Goal: Task Accomplishment & Management: Use online tool/utility

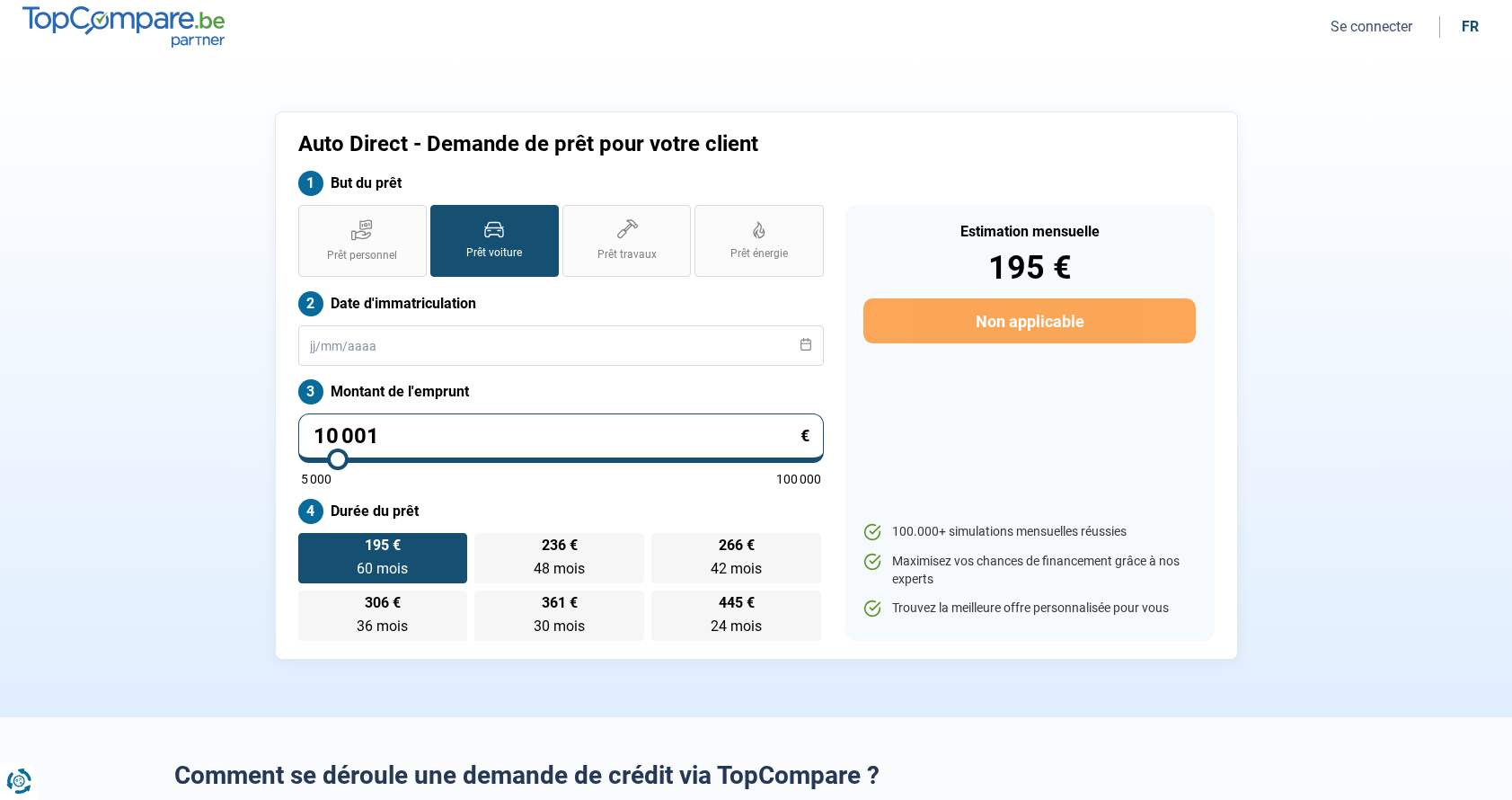
click at [751, 431] on input "10 001" at bounding box center [561, 438] width 526 height 49
type input "1 000"
type input "5000"
type input "100"
type input "5000"
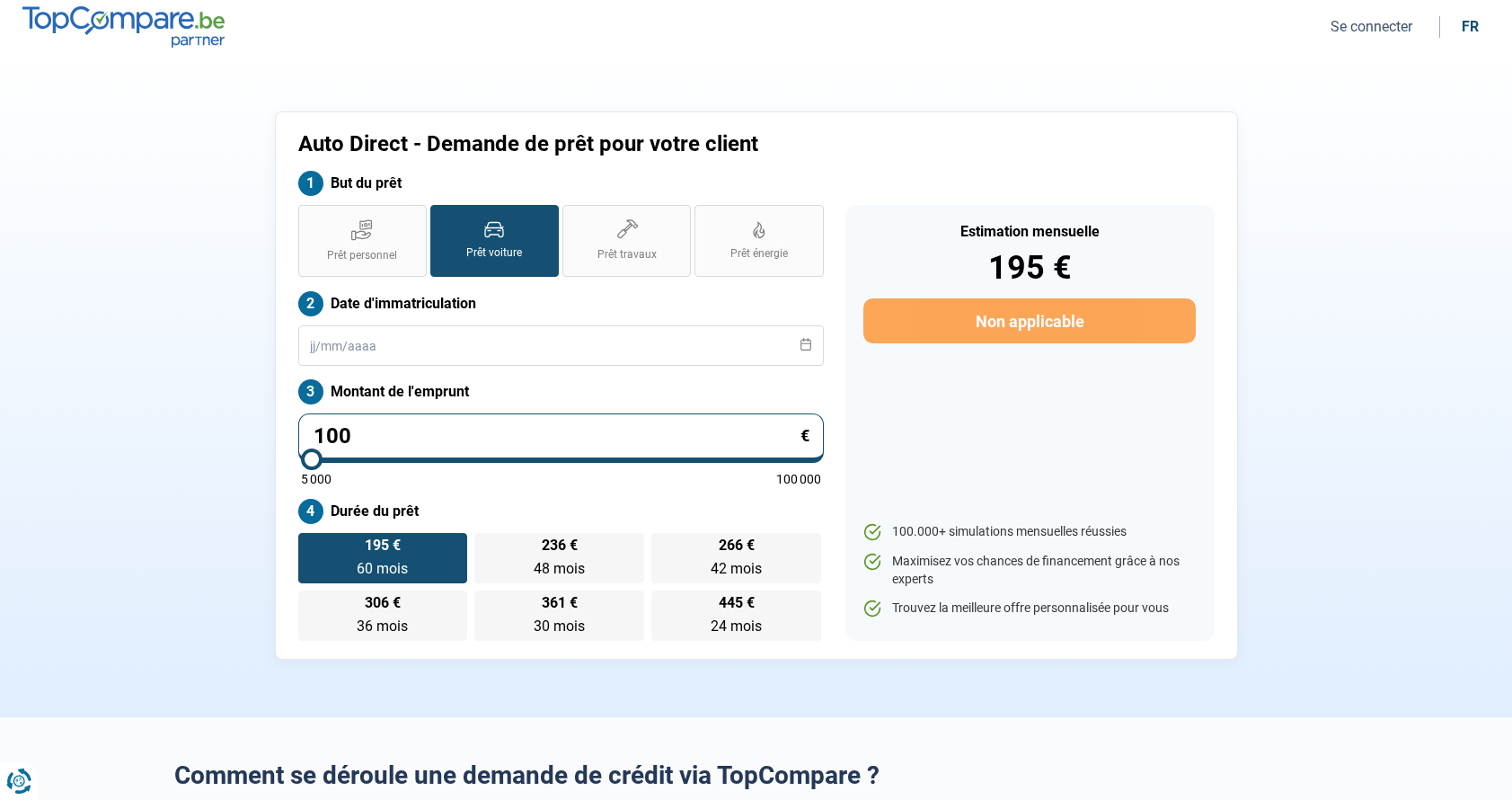
type input "10"
type input "5000"
type input "1"
type input "5000"
type input "0"
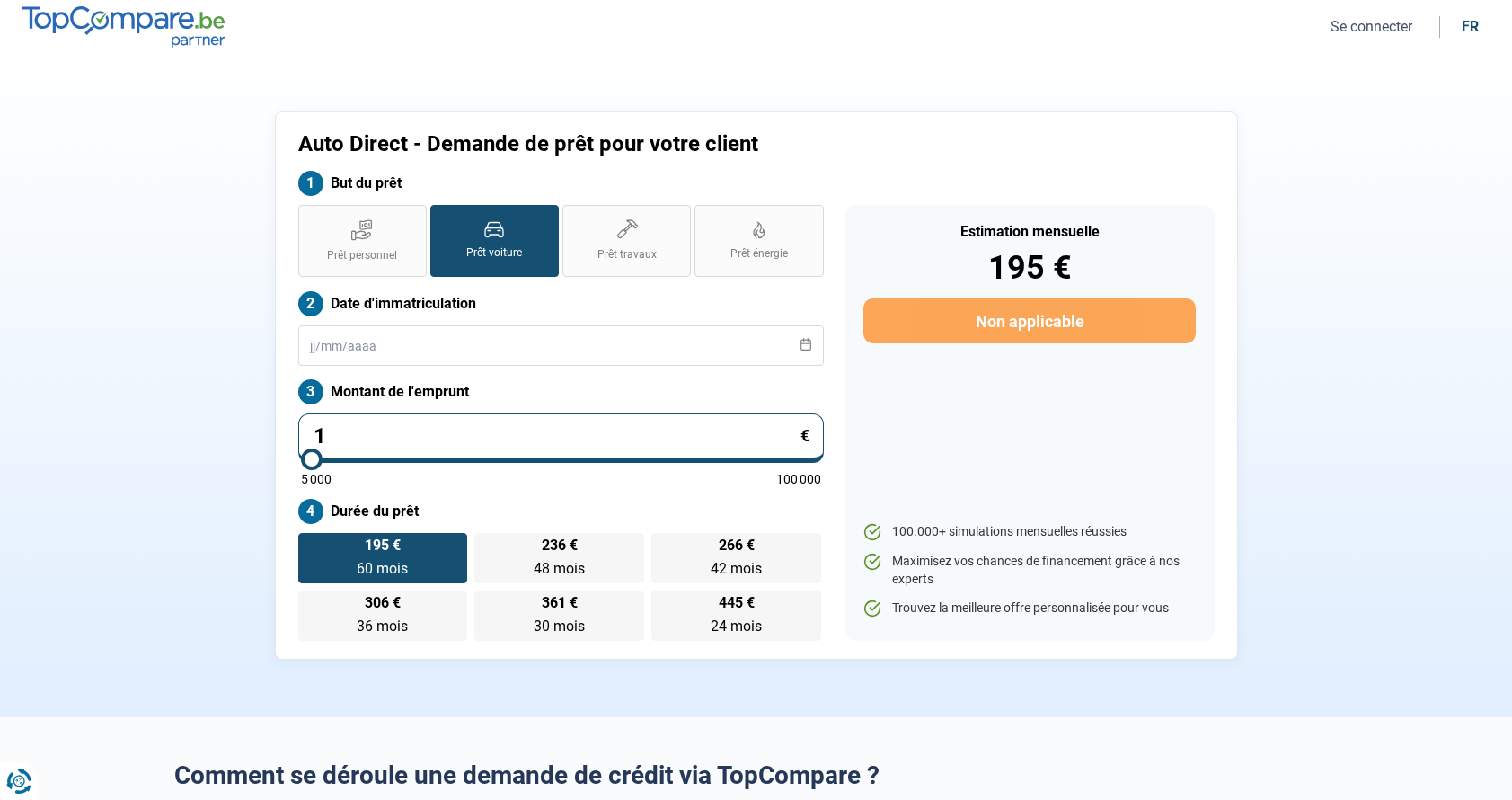
type input "5000"
type input "1"
type input "5000"
type input "11"
type input "5000"
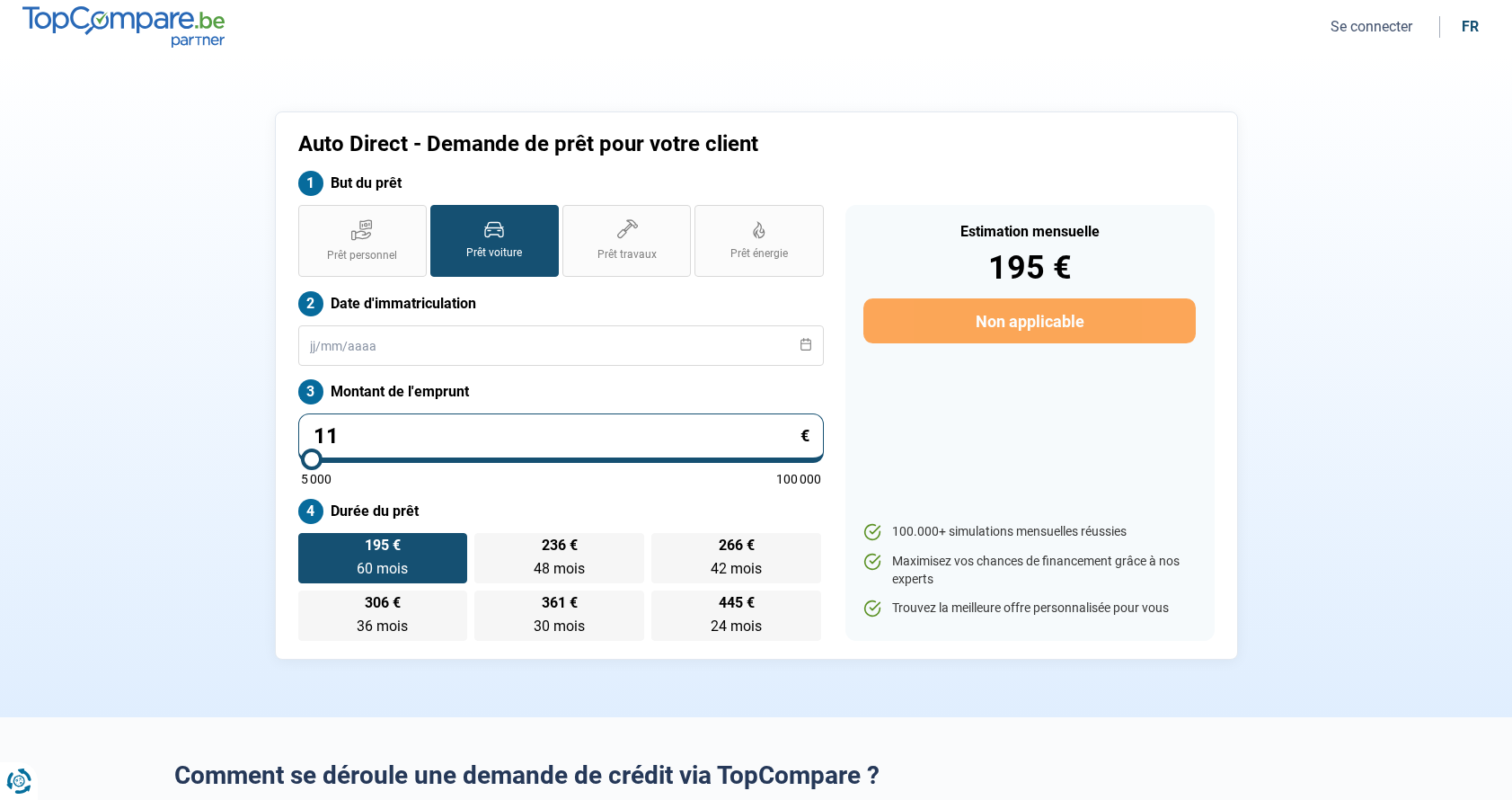
type input "115"
type input "5000"
type input "1 150"
type input "5000"
type input "11 500"
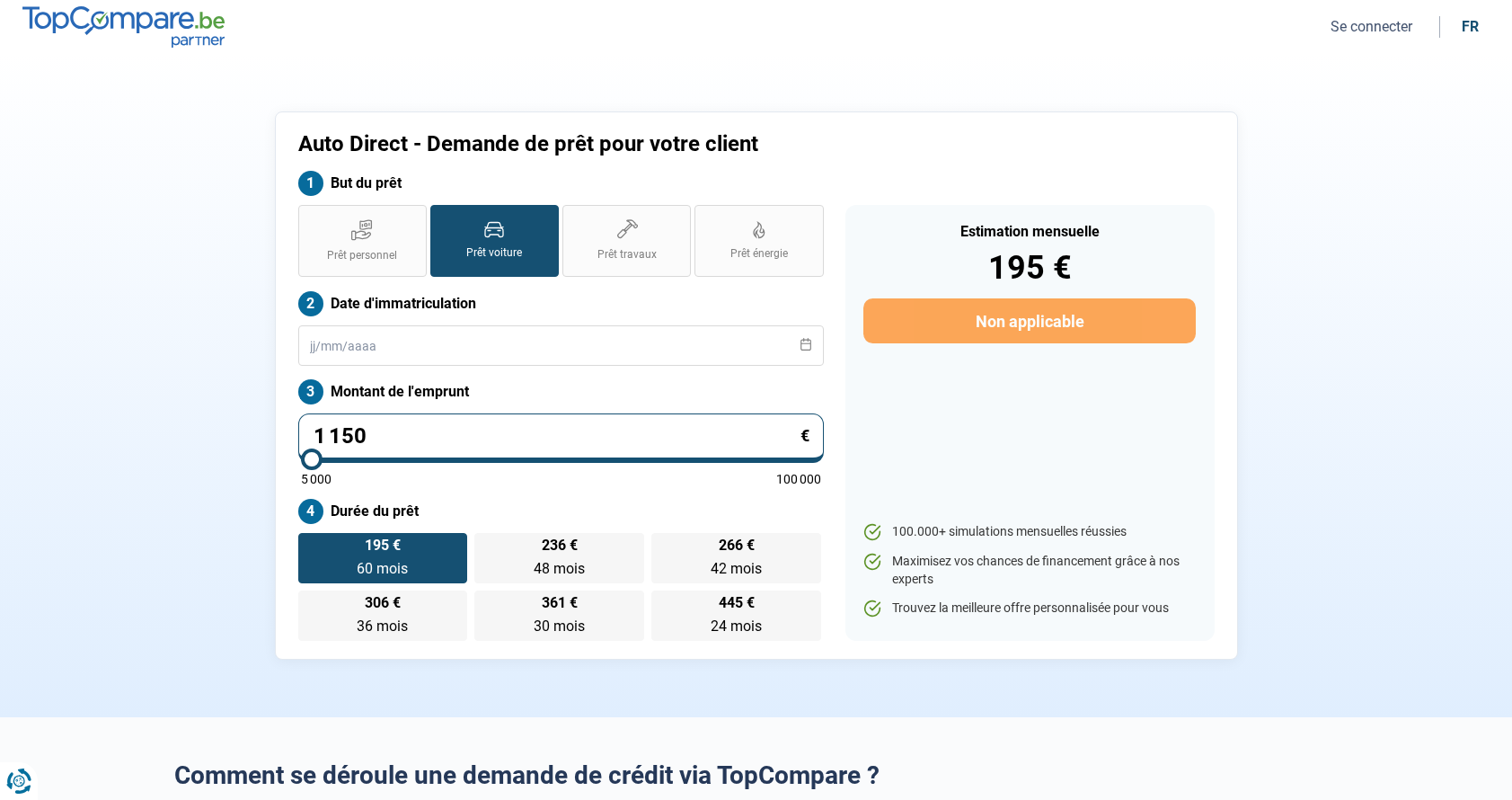
type input "11500"
click at [505, 432] on input "11 500" at bounding box center [561, 438] width 526 height 49
type input "1 150"
type input "5000"
type input "115"
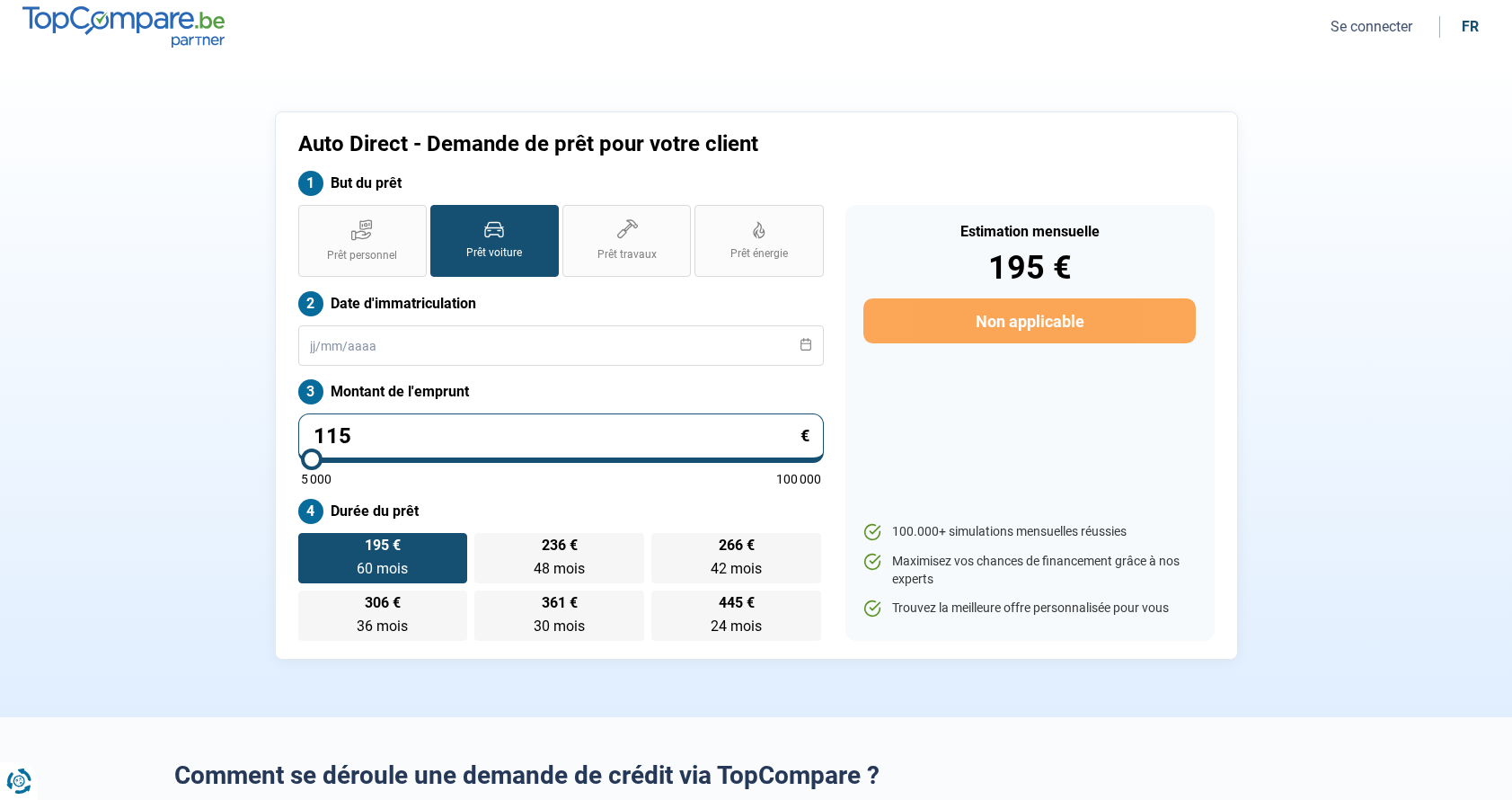
type input "5000"
type input "11"
type input "5000"
type input "1"
type input "5000"
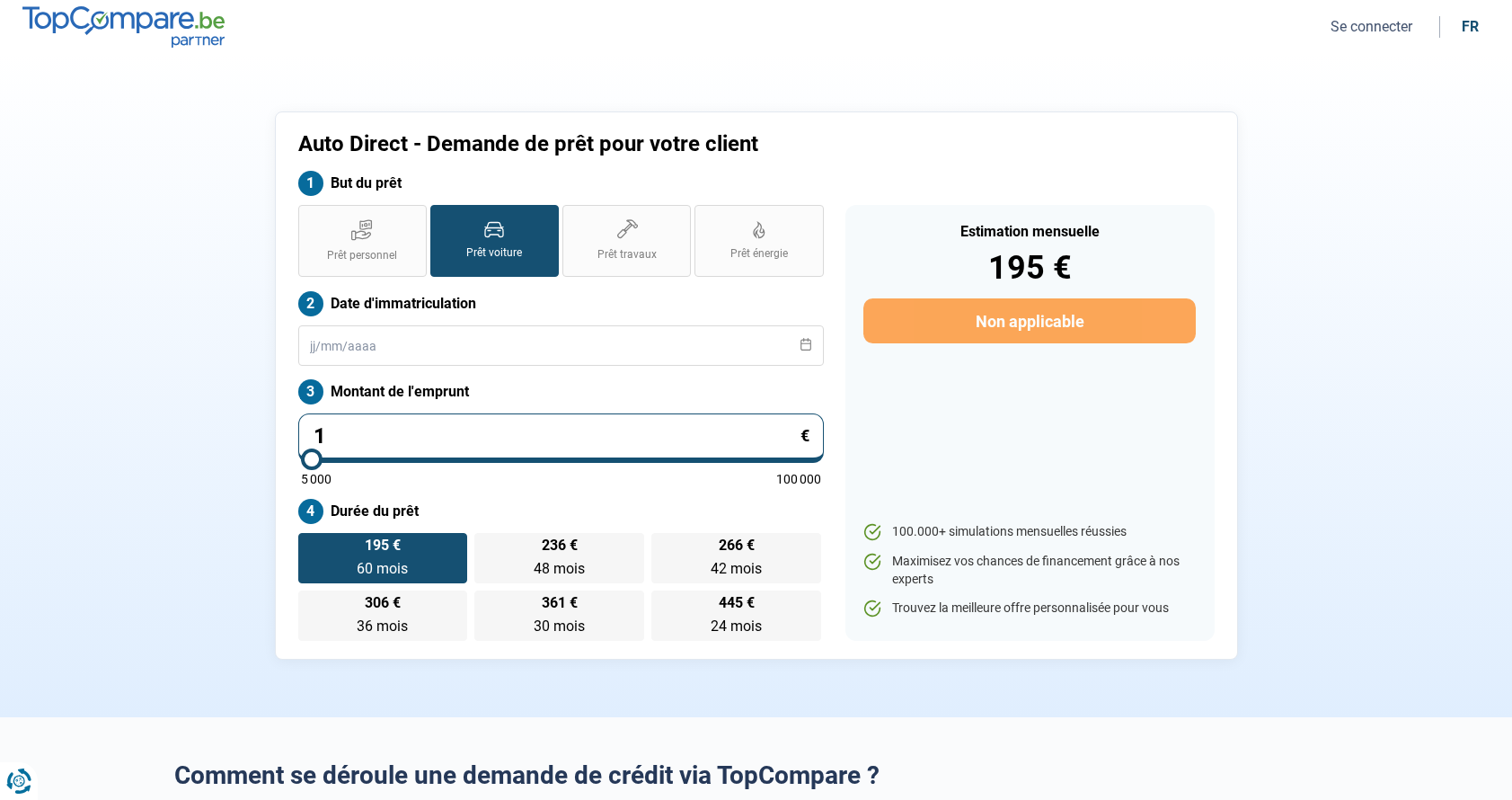
type input "0"
type input "5000"
type input "5 000"
type input "5000"
radio input "true"
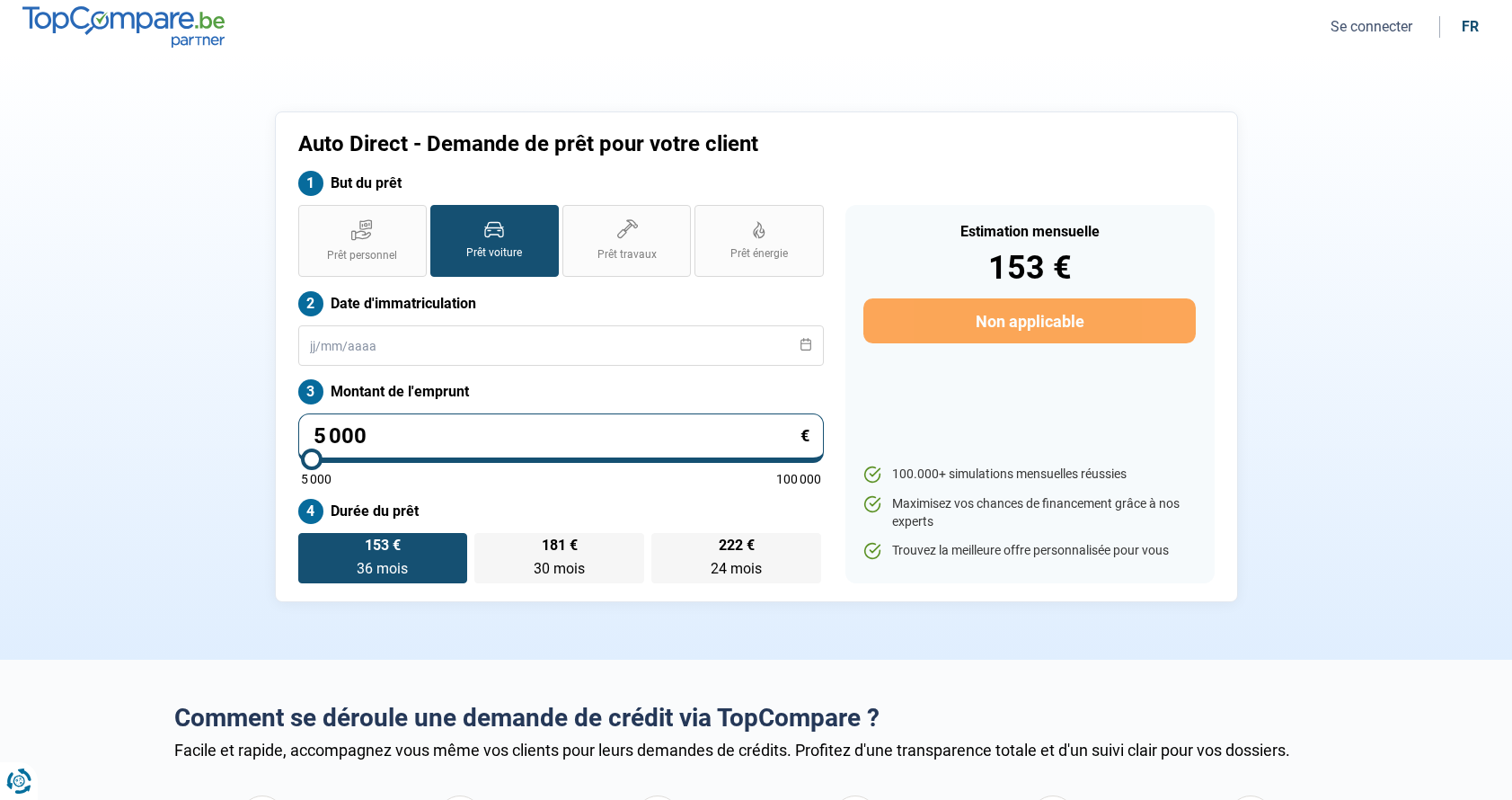
click at [398, 427] on input "5 000" at bounding box center [561, 438] width 526 height 49
type input "500"
type input "5000"
type input "50"
type input "5000"
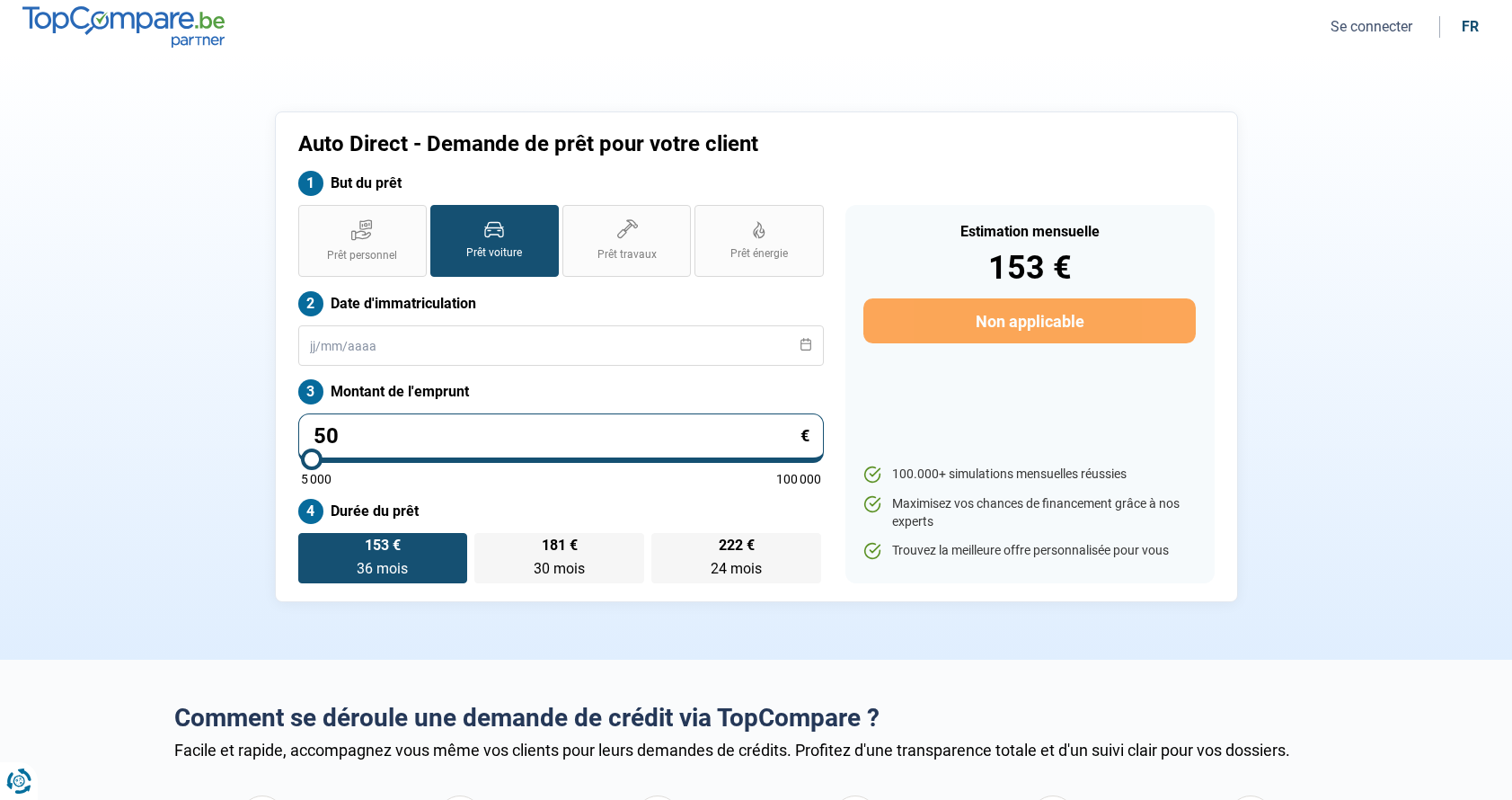
type input "5"
type input "5000"
type input "0"
type input "5000"
type input "1"
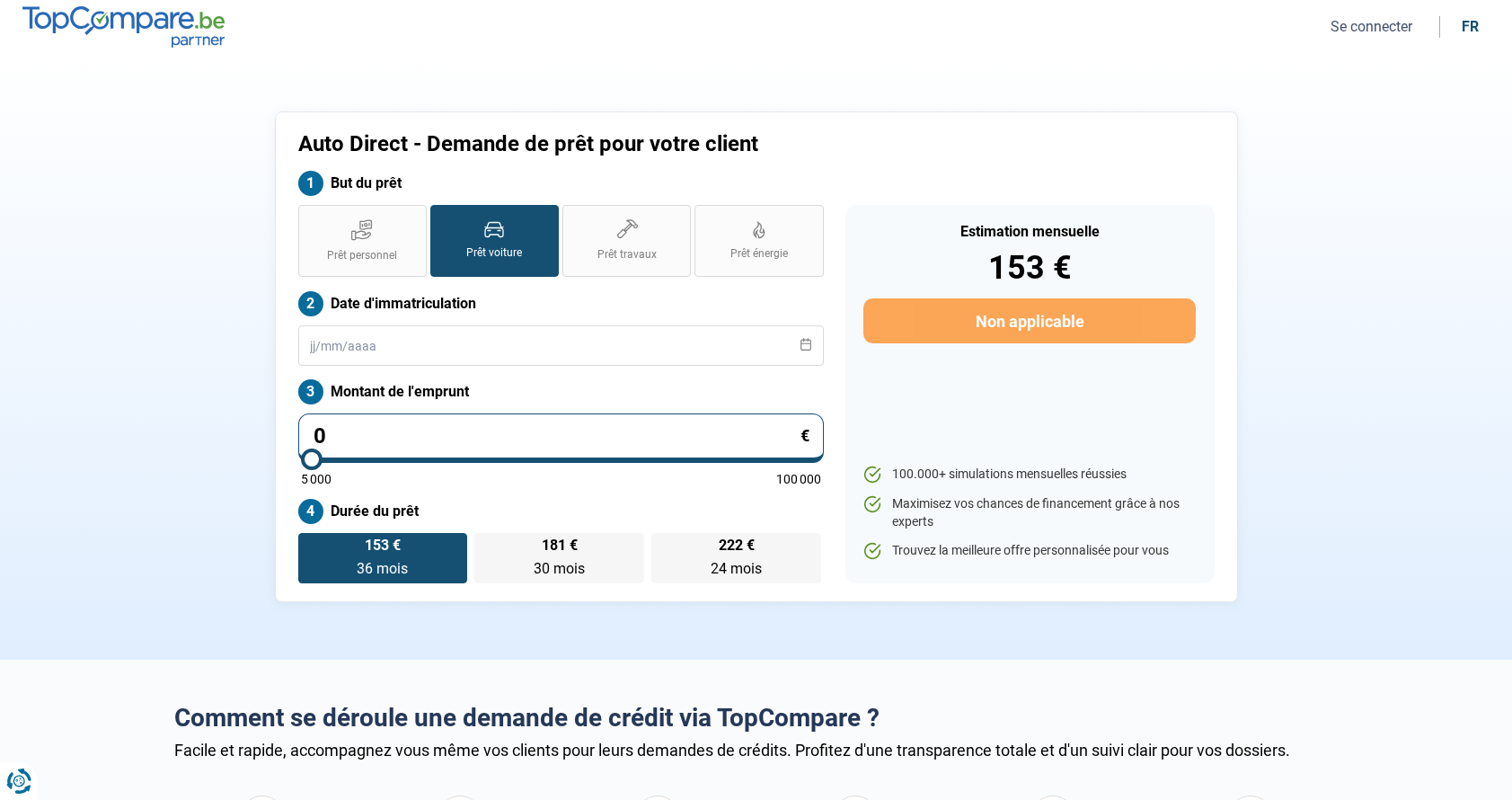
type input "5000"
type input "14"
type input "5000"
type input "145"
type input "5000"
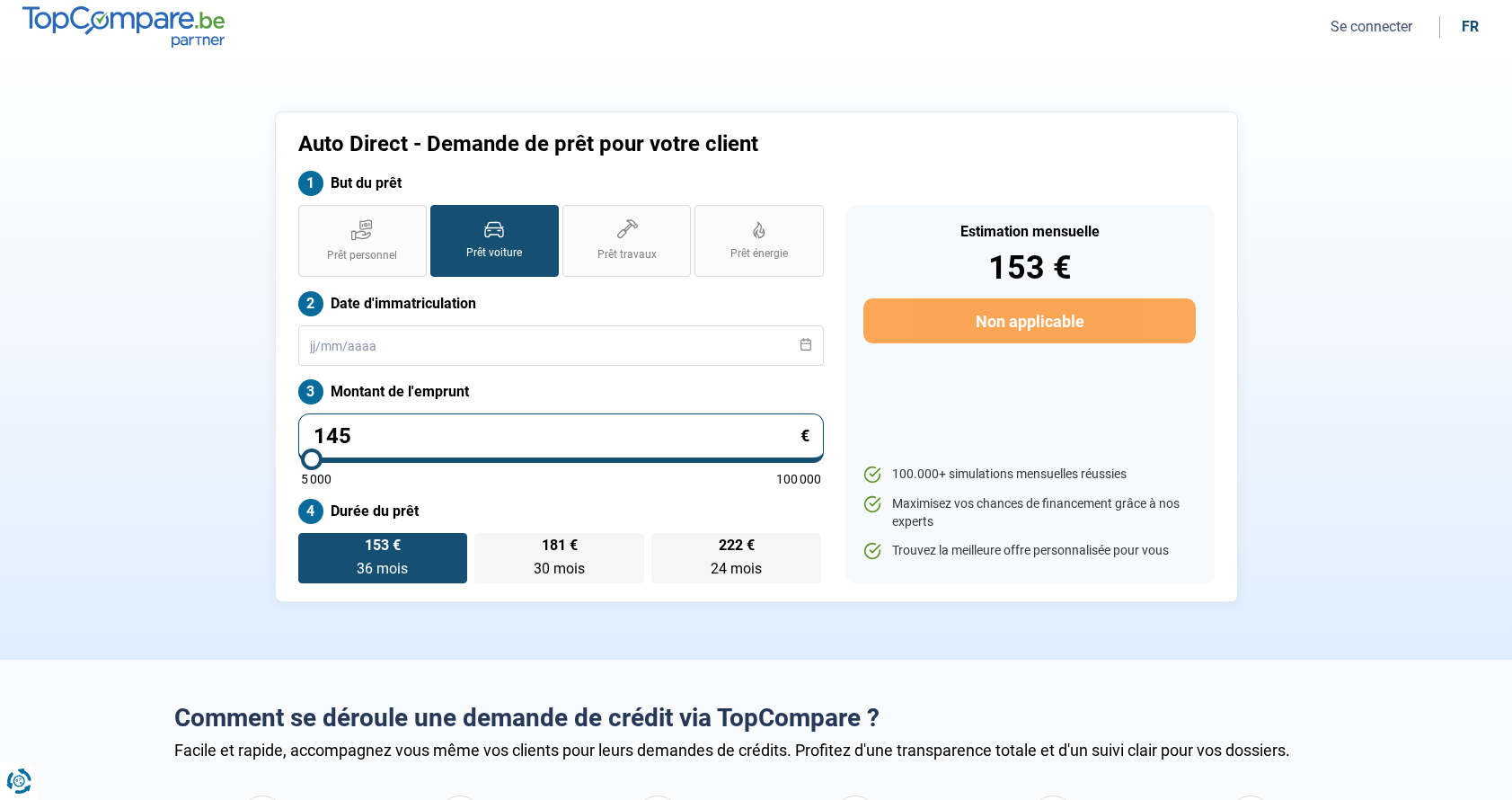
type input "1 450"
type input "5000"
type input "145"
type input "5000"
type input "14"
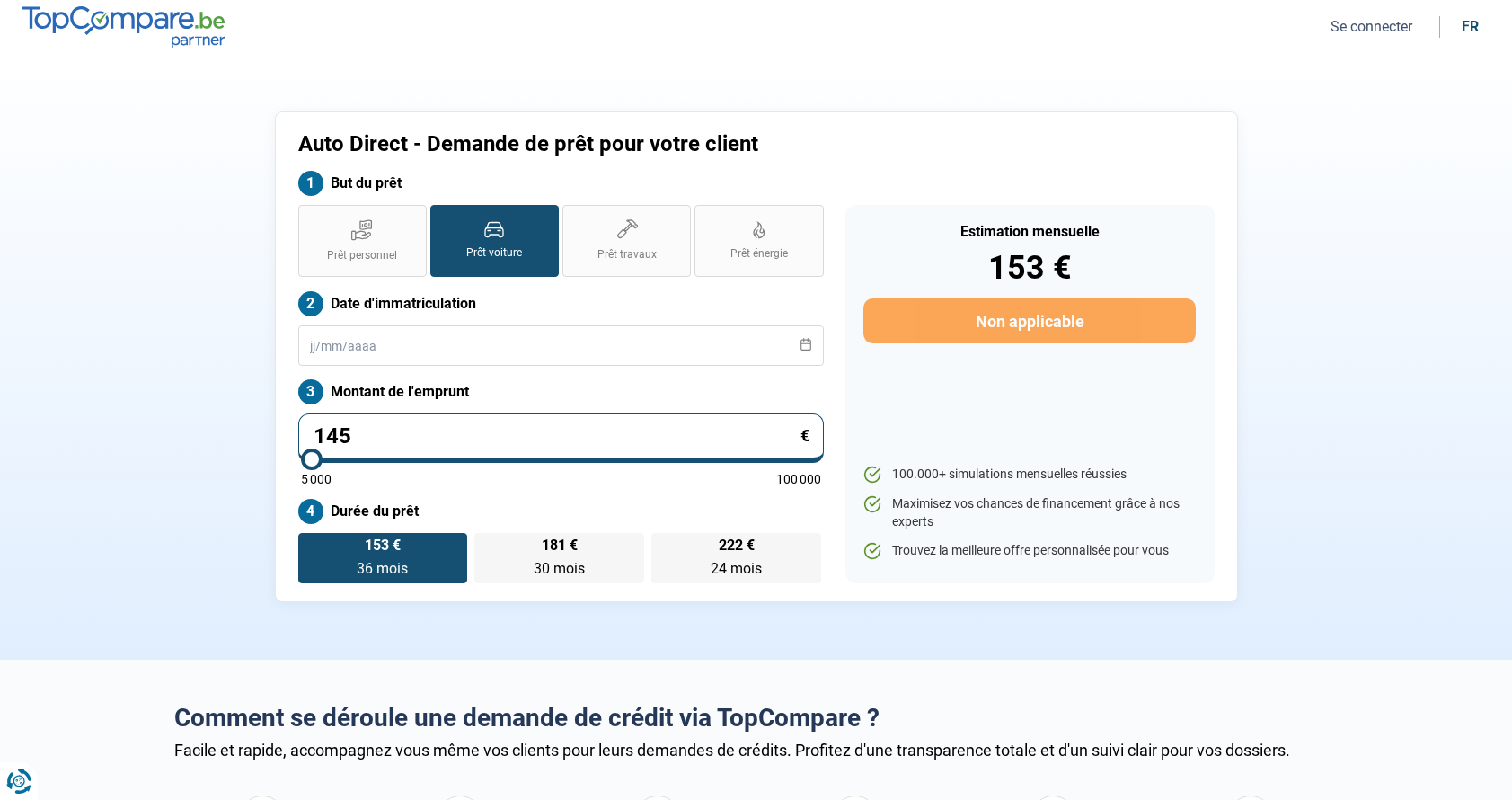
type input "5000"
type input "1"
type input "5000"
type input "11"
type input "5000"
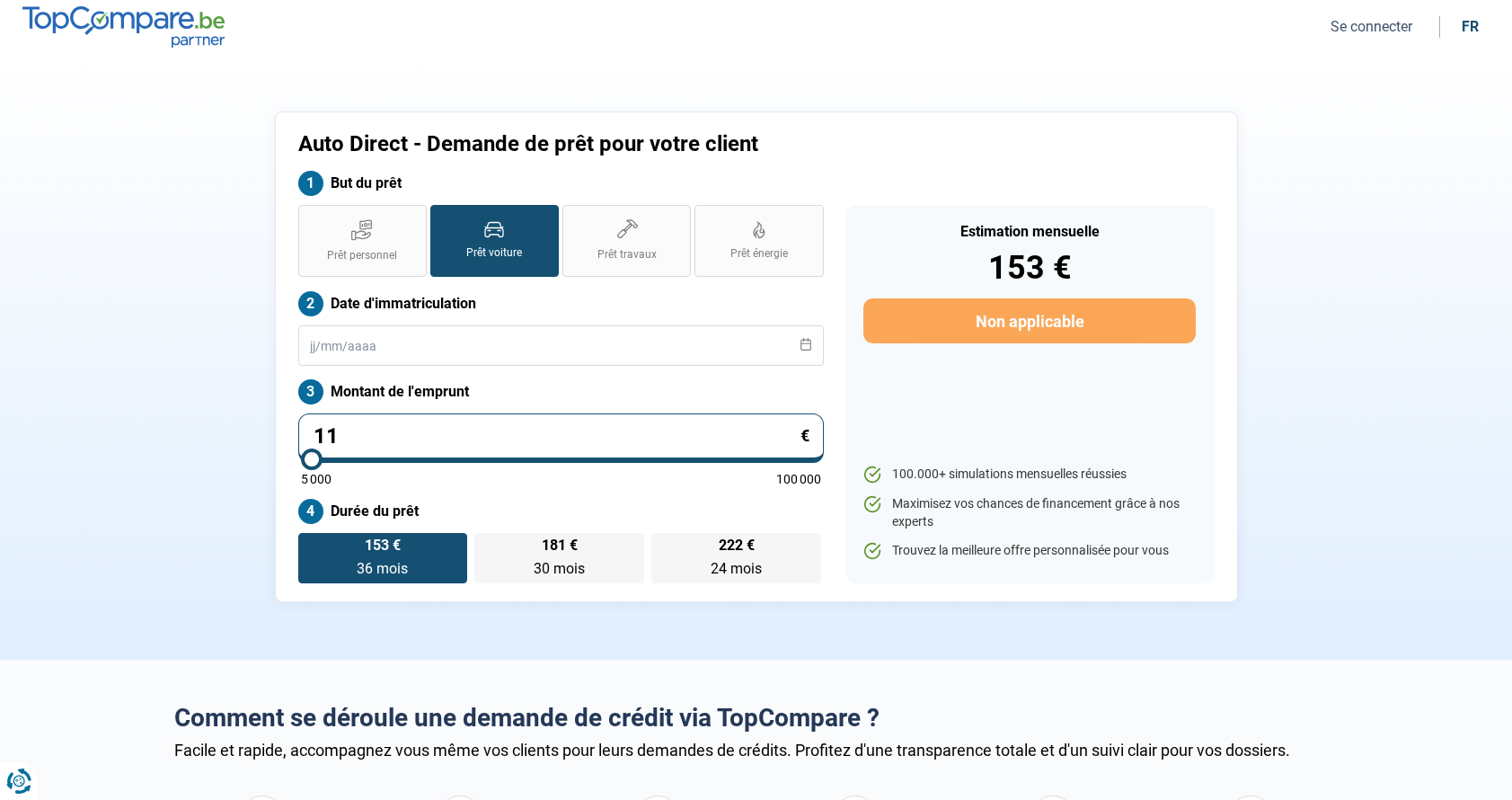
type input "114"
type input "5000"
type input "1 145"
type input "5000"
type input "11 450"
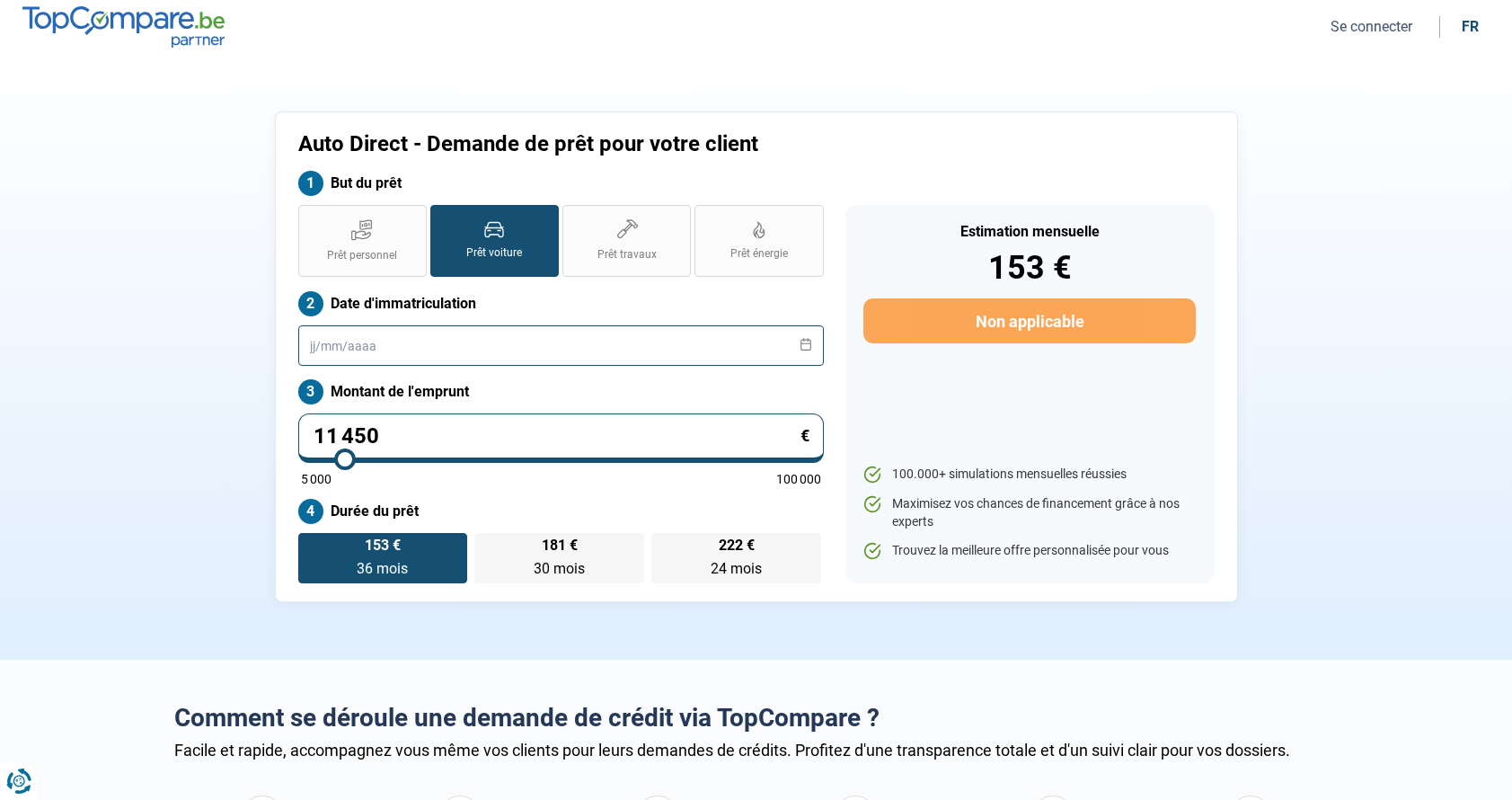
type input "11500"
radio input "false"
drag, startPoint x: 426, startPoint y: 344, endPoint x: 442, endPoint y: 343, distance: 16.0
click at [432, 342] on input "text" at bounding box center [561, 345] width 526 height 40
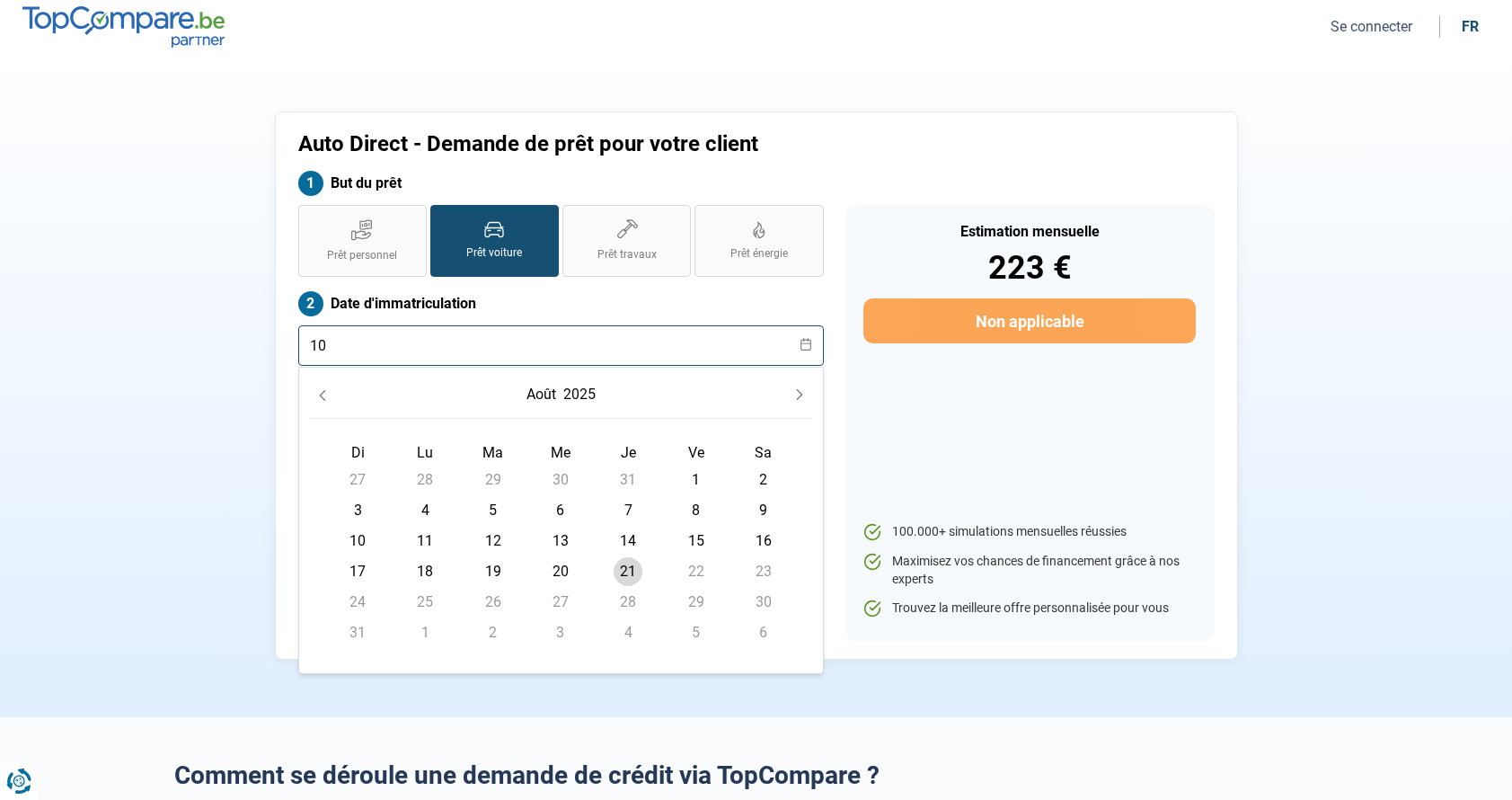
type input "1"
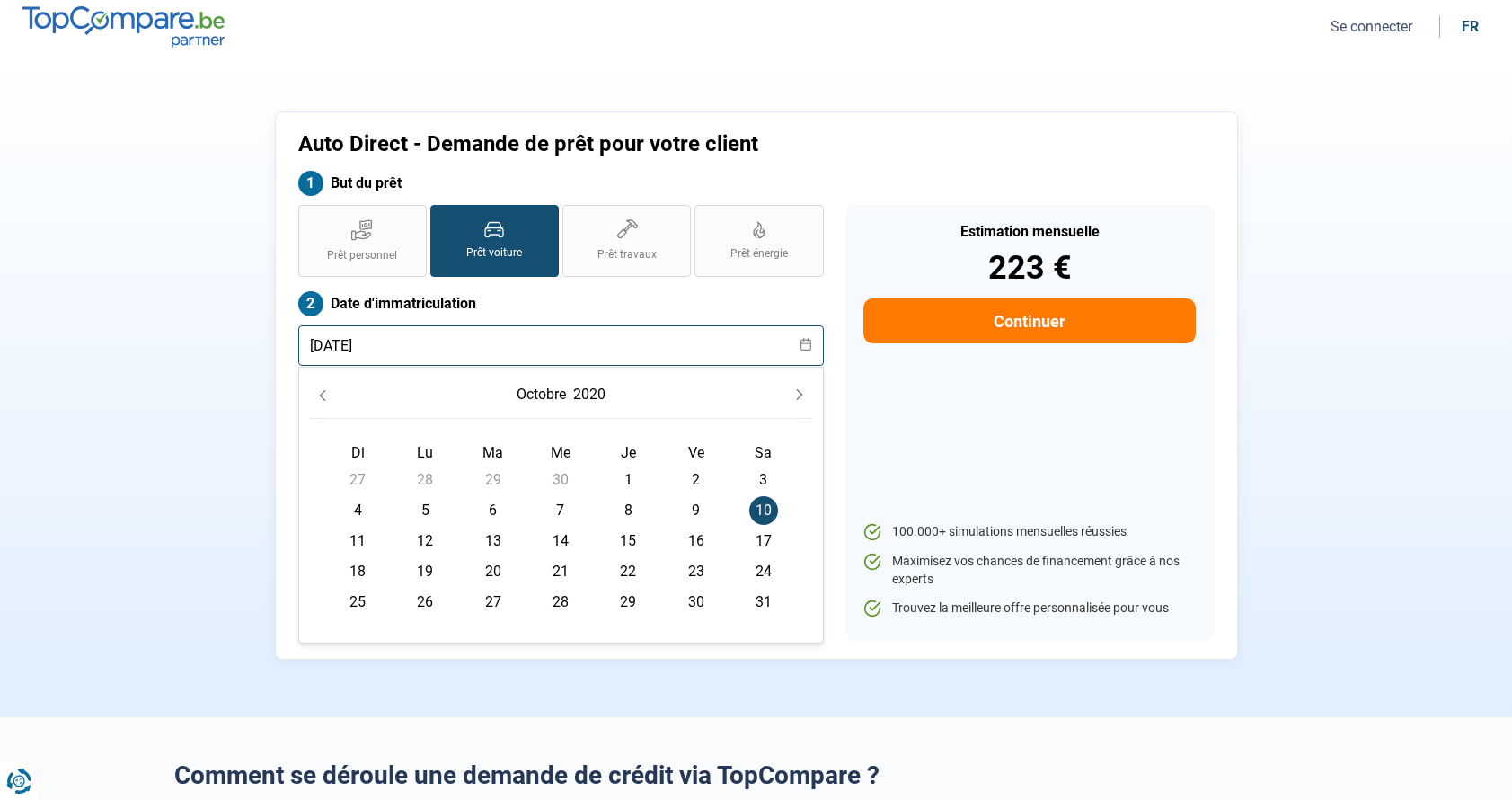
type input "[DATE]"
click at [864, 403] on div "Estimation mensuelle 223 € Continuer 100.000+ simulations mensuelles réussies M…" at bounding box center [1029, 423] width 369 height 436
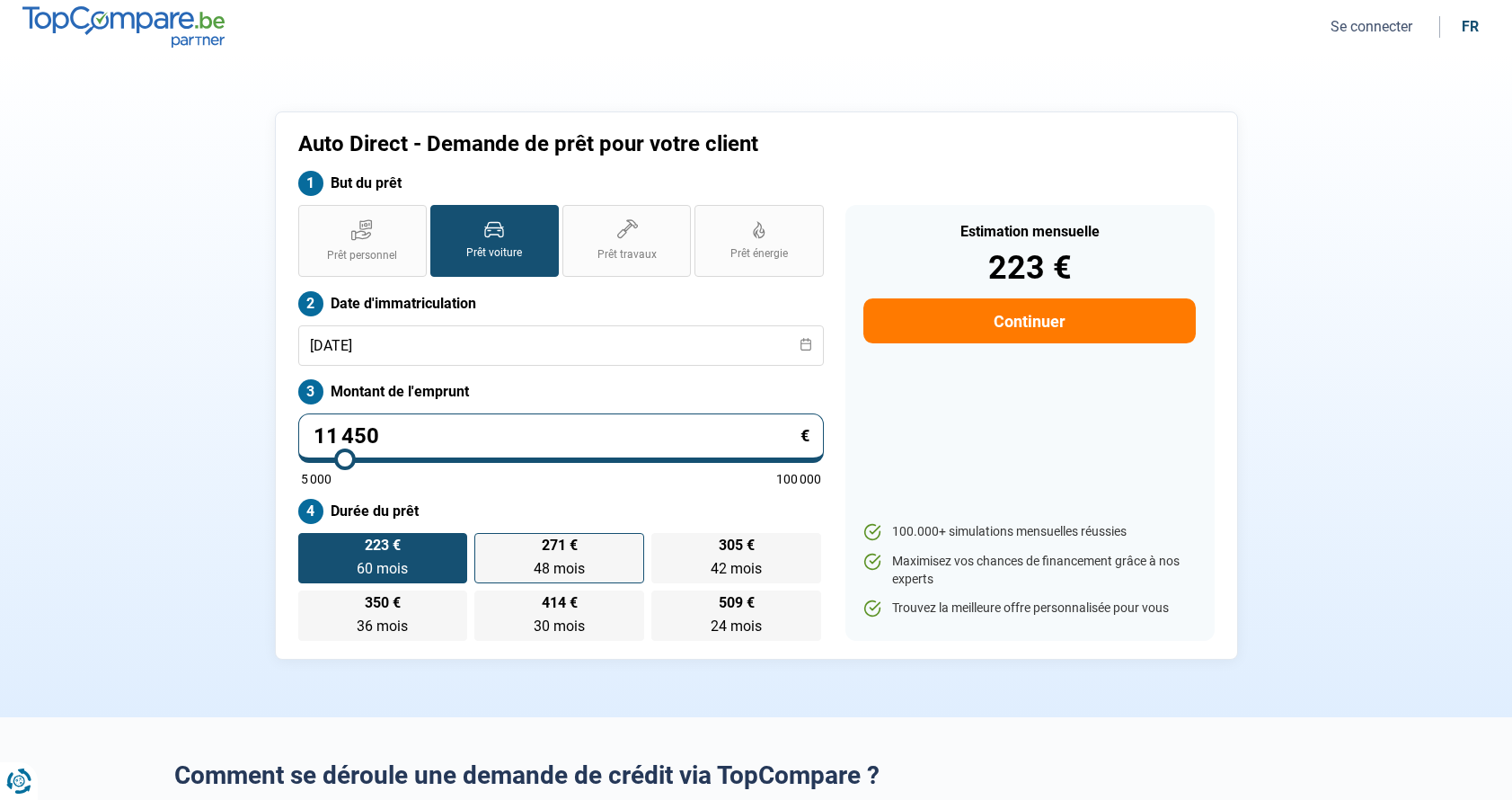
click at [550, 555] on label "271 € 48 mois 48 mois" at bounding box center [559, 558] width 169 height 50
click at [486, 545] on input "271 € 48 mois 48 mois" at bounding box center [480, 538] width 12 height 12
radio input "true"
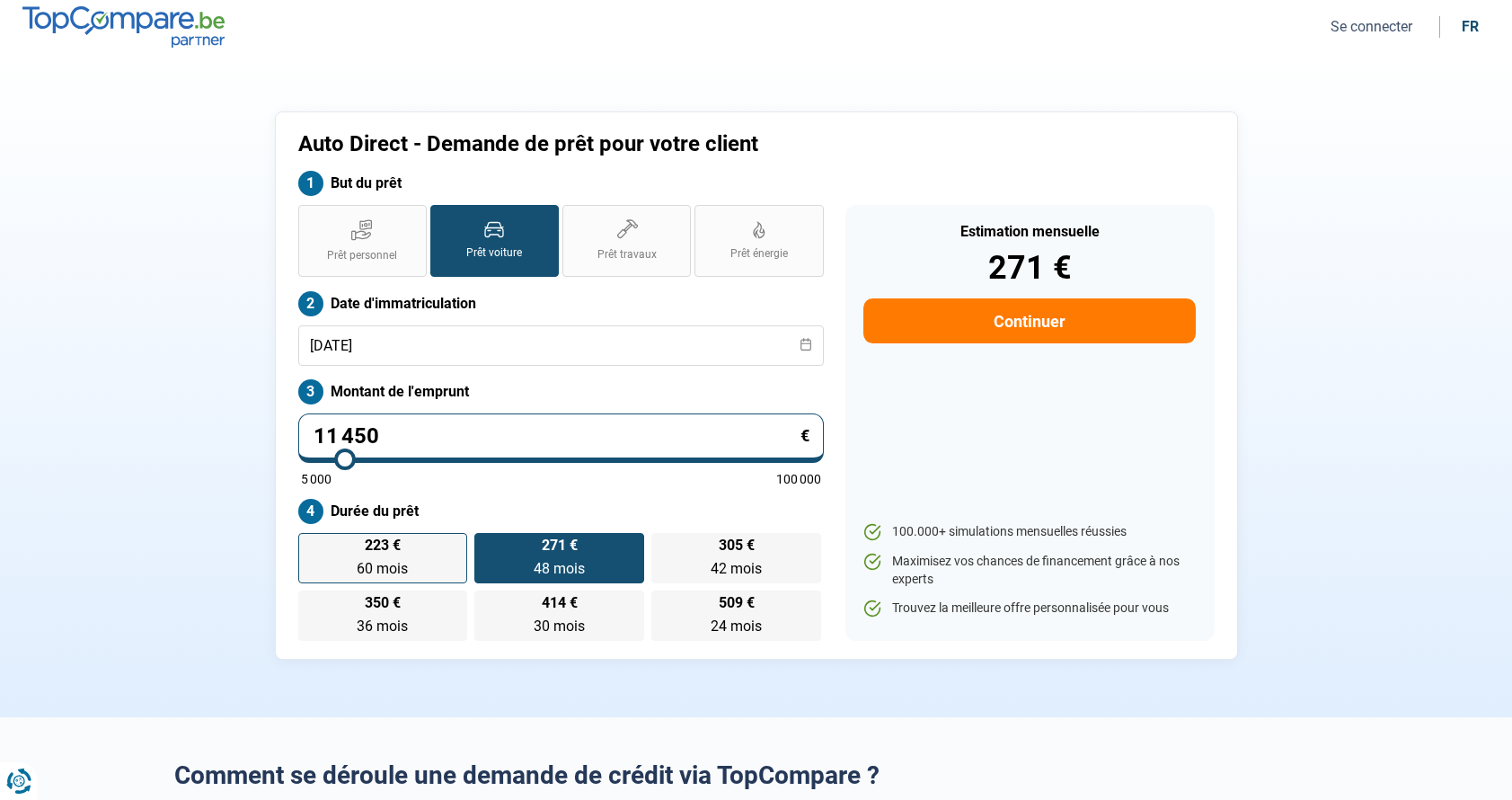
click at [399, 549] on span "223 €" at bounding box center [383, 546] width 36 height 15
click at [310, 545] on input "223 € 60 mois 60 mois" at bounding box center [304, 538] width 12 height 12
radio input "true"
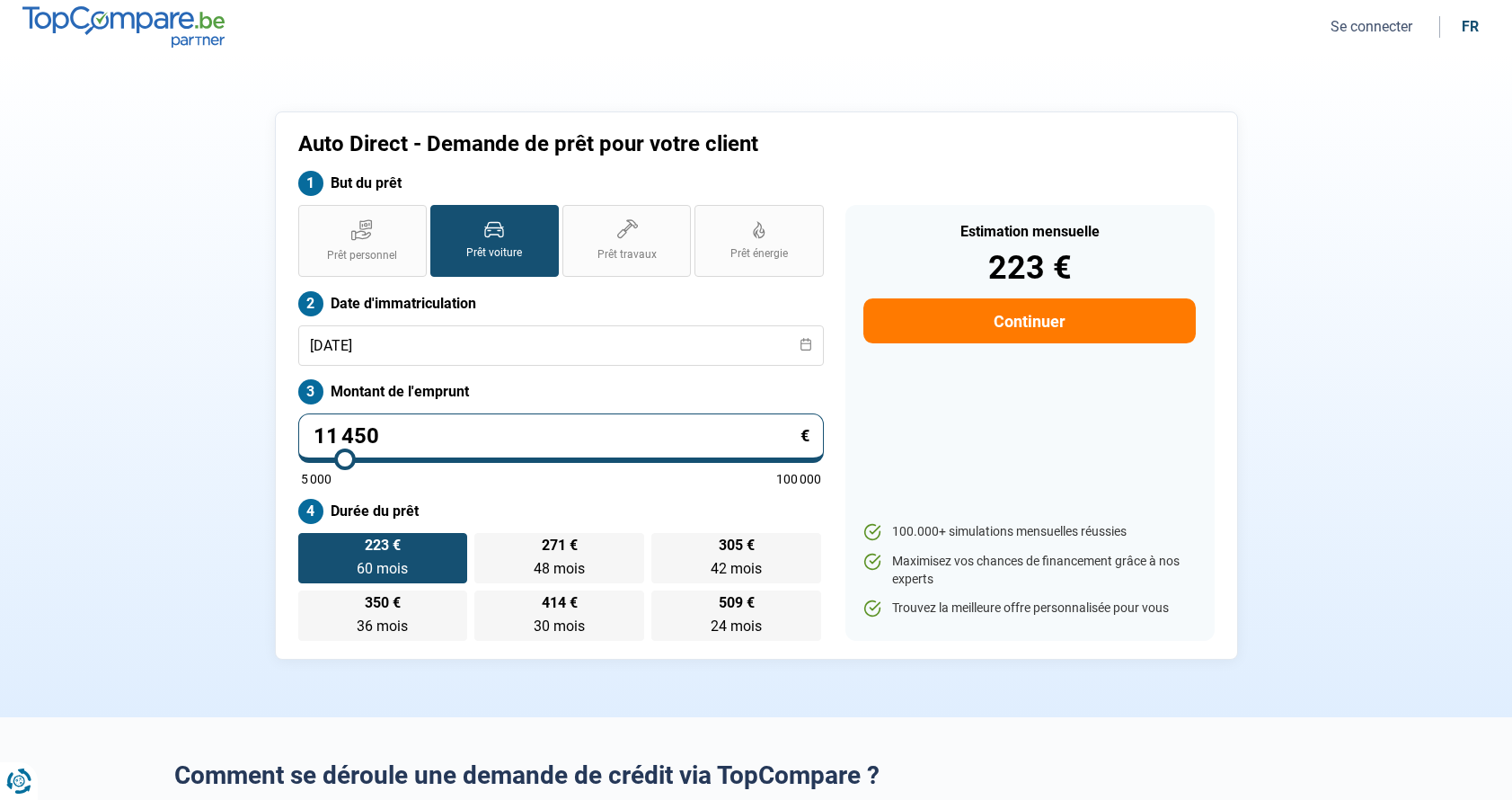
click at [424, 430] on input "11 450" at bounding box center [561, 438] width 526 height 49
